Goal: Information Seeking & Learning: Learn about a topic

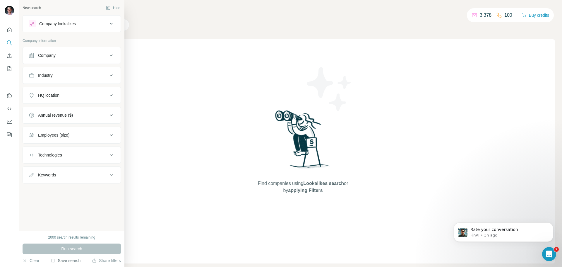
click at [68, 262] on button "Save search" at bounding box center [66, 260] width 30 height 6
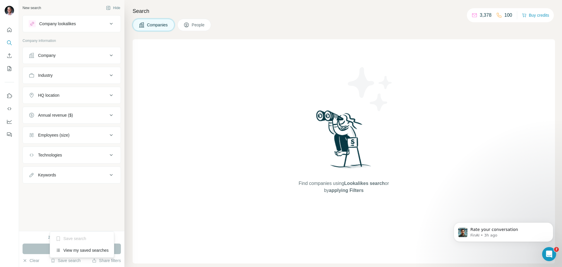
click at [200, 22] on span "People" at bounding box center [198, 25] width 13 height 6
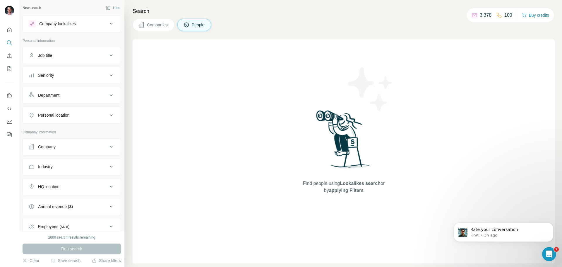
click at [108, 54] on icon at bounding box center [111, 55] width 7 height 7
click at [71, 69] on input "text" at bounding box center [66, 70] width 74 height 11
click at [47, 55] on div "Job title" at bounding box center [45, 55] width 14 height 6
click at [63, 261] on button "Save search" at bounding box center [66, 260] width 30 height 6
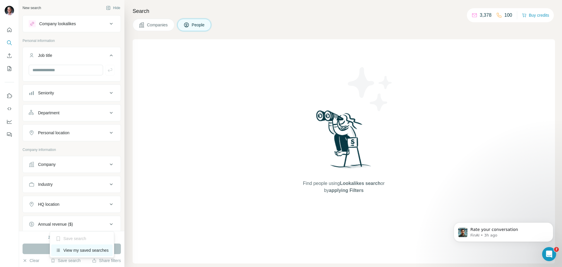
click at [67, 252] on div "View my saved searches" at bounding box center [82, 250] width 62 height 12
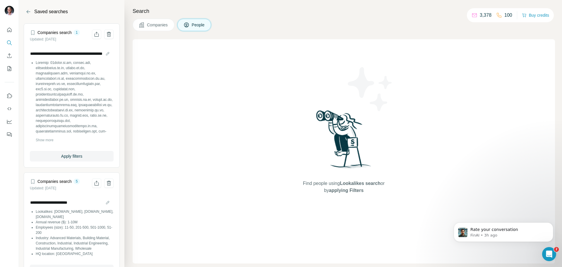
click at [191, 24] on button "People" at bounding box center [194, 25] width 34 height 12
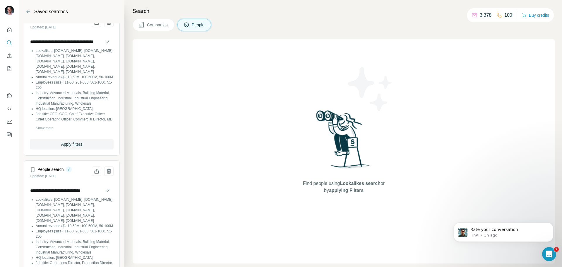
scroll to position [408, 0]
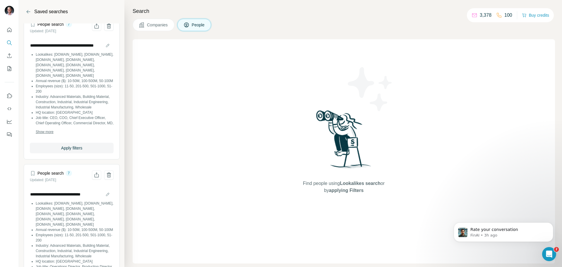
click at [49, 134] on span "Show more" at bounding box center [45, 131] width 18 height 5
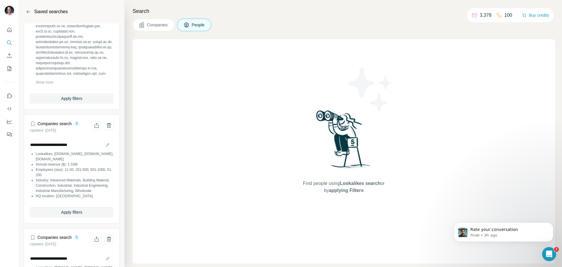
scroll to position [56, 0]
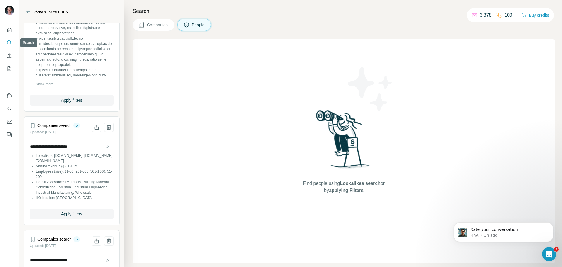
click at [11, 40] on icon "Search" at bounding box center [9, 43] width 6 height 6
click at [9, 43] on icon "Search" at bounding box center [9, 43] width 6 height 6
click at [29, 11] on icon "Back" at bounding box center [28, 12] width 6 height 6
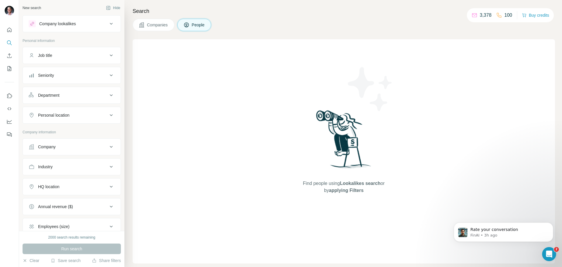
click at [56, 74] on div "Seniority" at bounding box center [68, 75] width 79 height 6
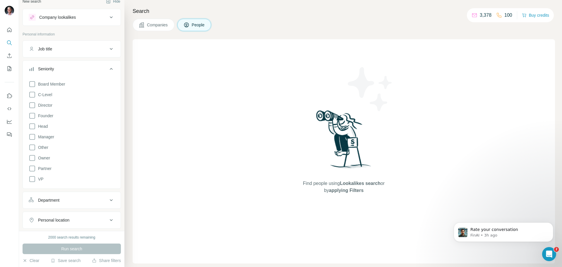
scroll to position [6, 0]
click at [108, 50] on icon at bounding box center [111, 49] width 7 height 7
click at [76, 64] on input "text" at bounding box center [66, 64] width 74 height 11
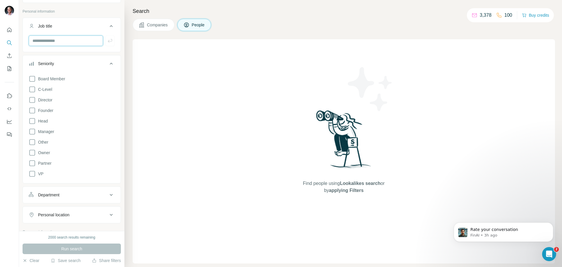
scroll to position [0, 0]
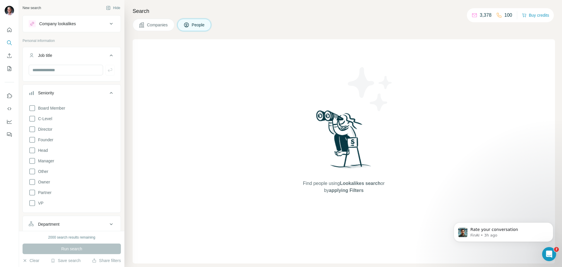
click at [108, 54] on icon at bounding box center [111, 55] width 7 height 7
click at [108, 76] on icon at bounding box center [111, 75] width 7 height 7
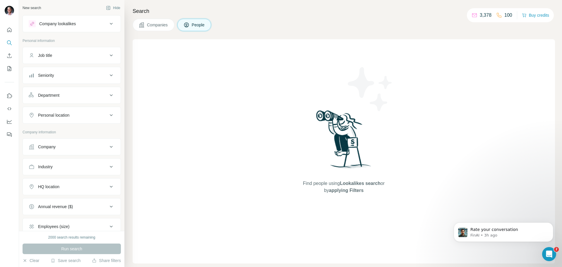
click at [108, 95] on icon at bounding box center [111, 95] width 7 height 7
click at [83, 110] on input at bounding box center [69, 110] width 72 height 6
